Goal: Task Accomplishment & Management: Use online tool/utility

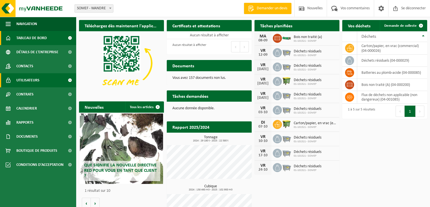
drag, startPoint x: 0, startPoint y: 0, endPoint x: 35, endPoint y: 81, distance: 88.6
click at [35, 81] on font "Utilisateurs" at bounding box center [27, 80] width 23 height 4
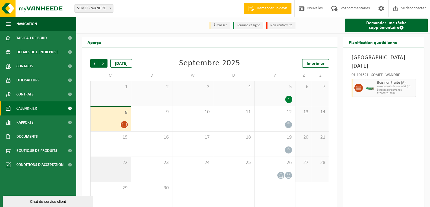
click at [116, 160] on span "22" at bounding box center [110, 163] width 35 height 6
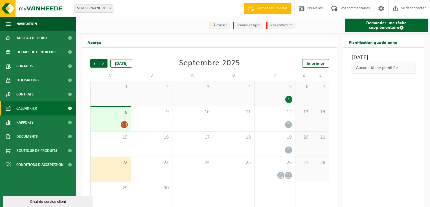
click at [125, 122] on icon at bounding box center [124, 124] width 5 height 5
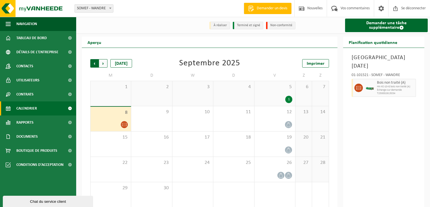
click at [106, 61] on span "Suivant" at bounding box center [103, 63] width 8 height 8
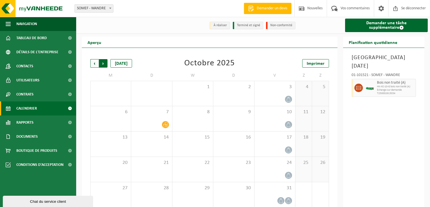
click at [94, 59] on span "Précédent" at bounding box center [94, 63] width 8 height 8
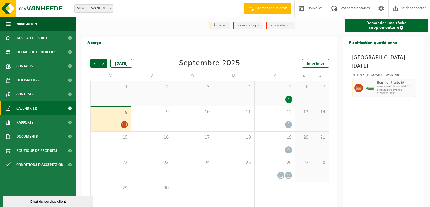
click at [94, 59] on span "Précédent" at bounding box center [94, 63] width 8 height 8
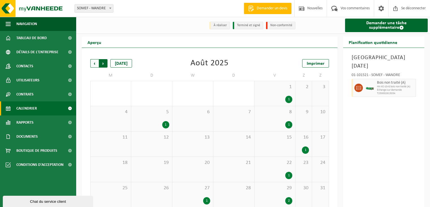
click at [92, 60] on span "Précédent" at bounding box center [94, 63] width 8 height 8
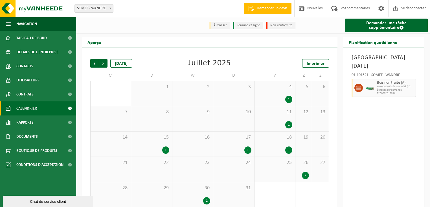
click at [92, 60] on span "Précédent" at bounding box center [94, 63] width 8 height 8
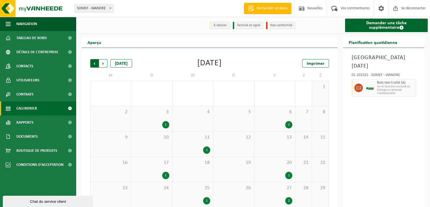
click at [106, 59] on span "Suivant" at bounding box center [103, 63] width 8 height 8
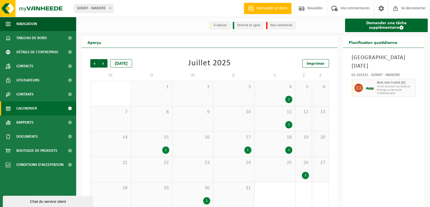
click at [106, 59] on span "Suivant" at bounding box center [103, 63] width 8 height 8
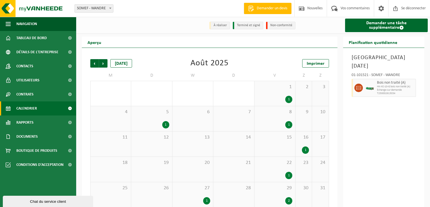
click at [287, 197] on div "2" at bounding box center [288, 200] width 7 height 7
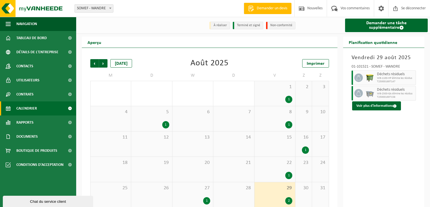
click at [206, 199] on font "1" at bounding box center [207, 200] width 2 height 3
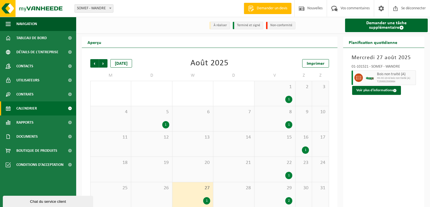
click at [289, 174] on font "1" at bounding box center [289, 175] width 2 height 3
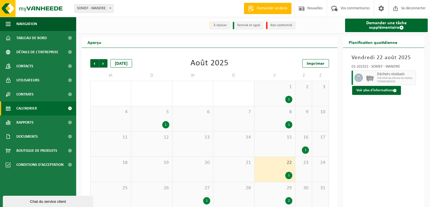
click at [307, 147] on div "1" at bounding box center [305, 150] width 7 height 7
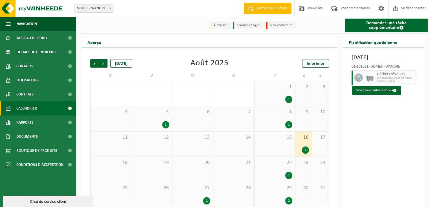
click at [289, 123] on font "1" at bounding box center [289, 124] width 2 height 3
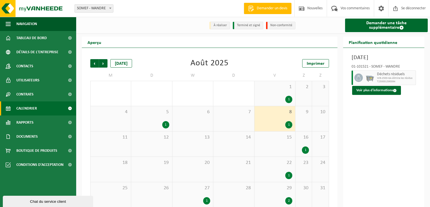
click at [164, 122] on div "1" at bounding box center [165, 124] width 7 height 7
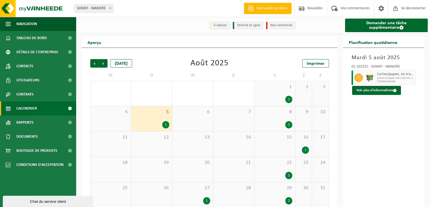
click at [21, 107] on font "Calendrier" at bounding box center [26, 109] width 21 height 4
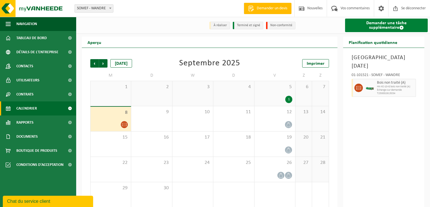
click at [379, 24] on font "Demander une tâche supplémentaire" at bounding box center [386, 25] width 40 height 9
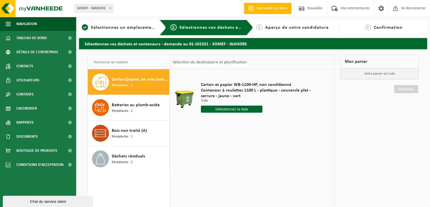
click at [128, 81] on font "Carton/papier, en vrac (entreprise)" at bounding box center [145, 79] width 67 height 5
click at [227, 111] on input "text" at bounding box center [232, 109] width 62 height 7
click at [216, 156] on font "9" at bounding box center [216, 156] width 2 height 5
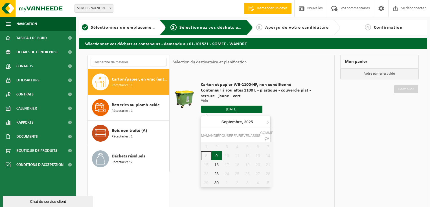
type input "Van [DATE]"
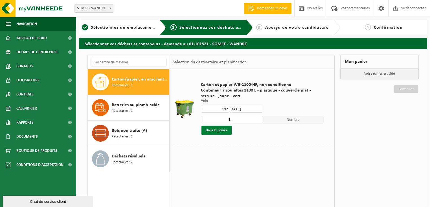
click at [219, 132] on font "Dans le panier" at bounding box center [217, 131] width 22 height 4
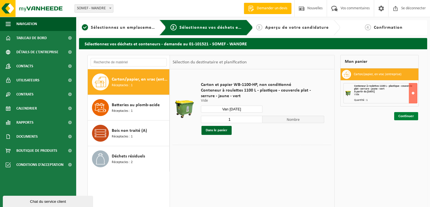
click at [407, 115] on font "Continuer" at bounding box center [406, 117] width 16 height 4
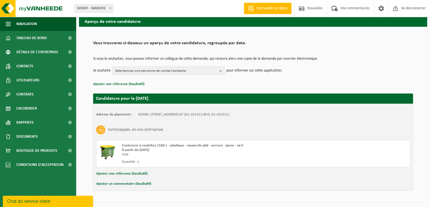
scroll to position [34, 0]
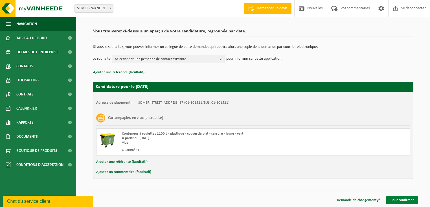
click at [402, 201] on font "Pour confirmer" at bounding box center [401, 201] width 23 height 4
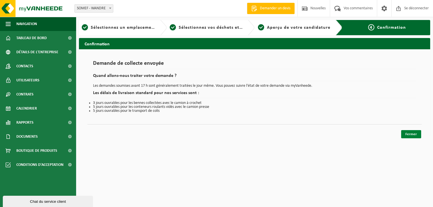
click at [409, 133] on font "Fermer" at bounding box center [412, 135] width 12 height 4
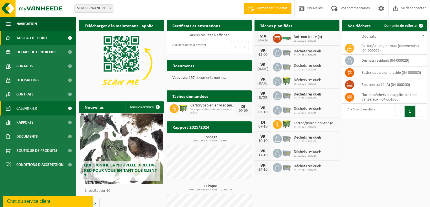
click at [26, 109] on font "Calendrier" at bounding box center [26, 109] width 21 height 4
